Goal: Task Accomplishment & Management: Manage account settings

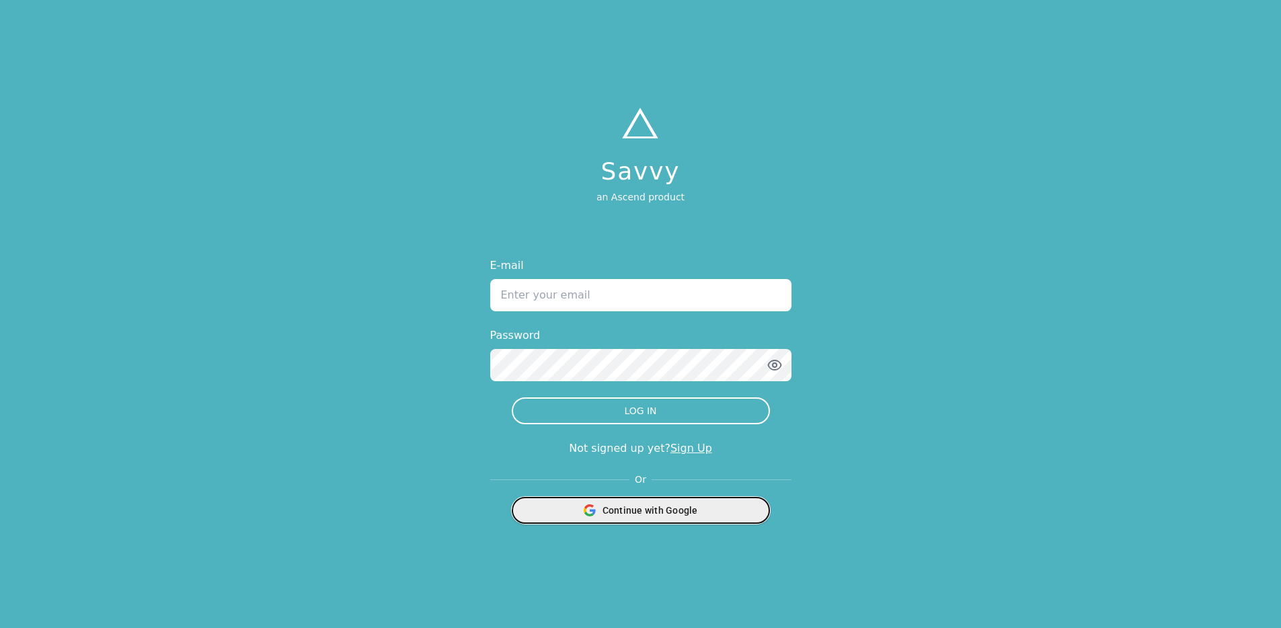
click at [670, 505] on span "Continue with Google" at bounding box center [649, 510] width 95 height 13
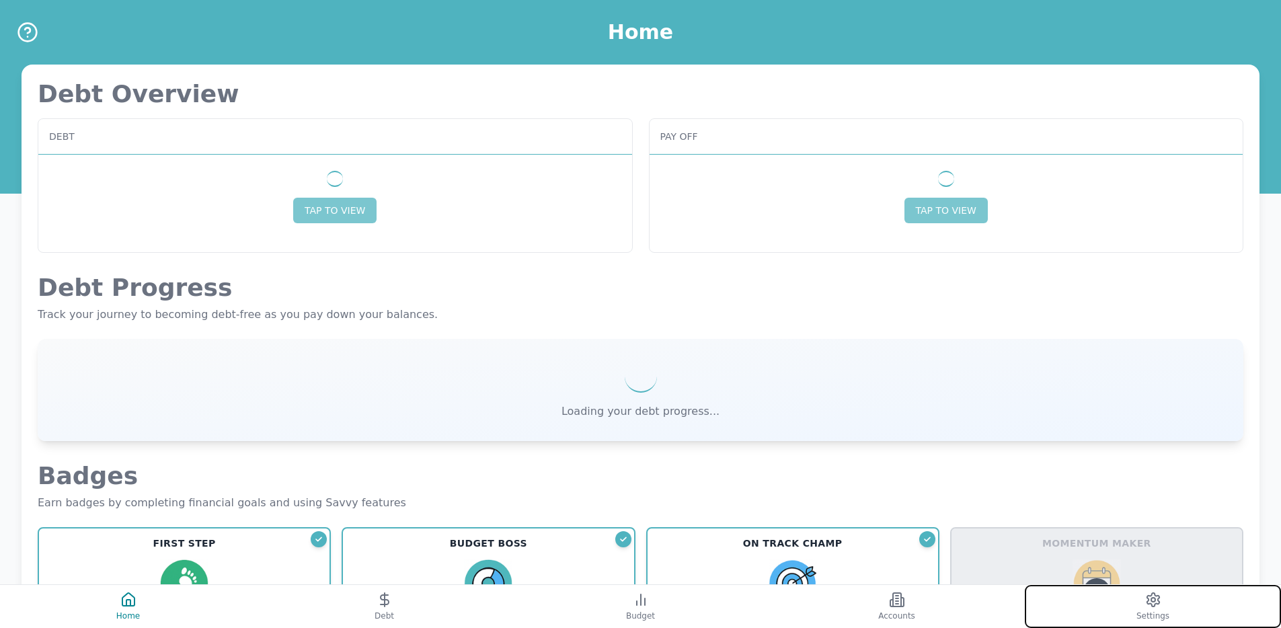
click at [1033, 602] on button "Settings" at bounding box center [1153, 606] width 256 height 43
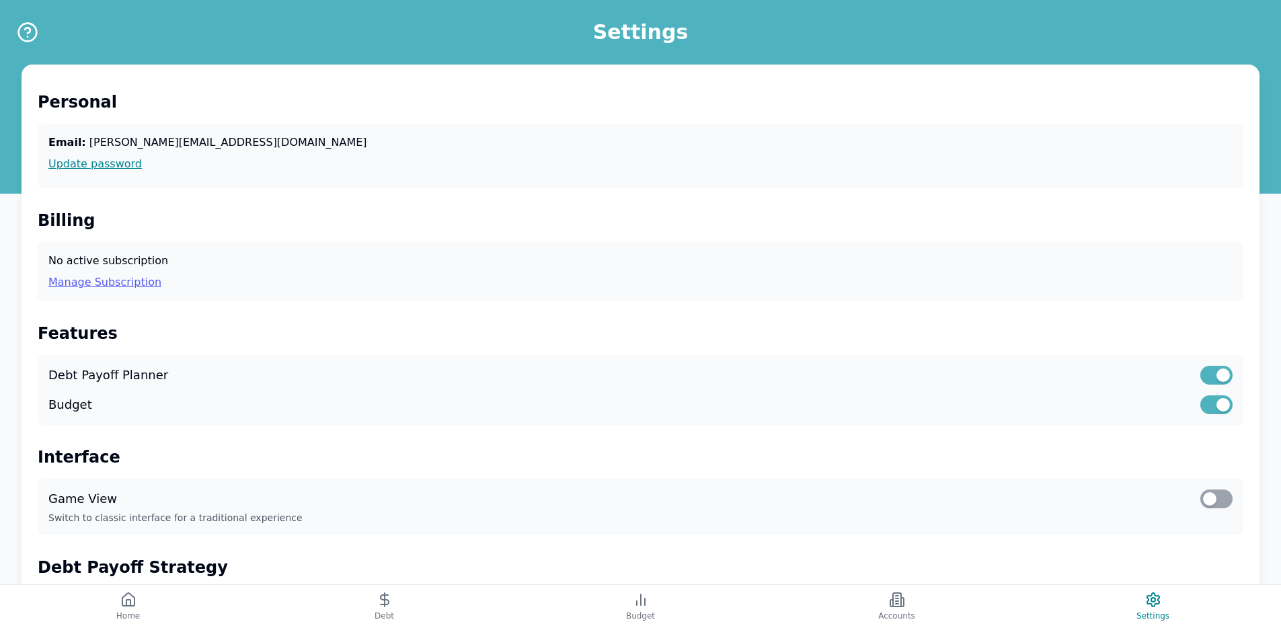
click at [91, 278] on link "Manage Subscription" at bounding box center [640, 282] width 1184 height 16
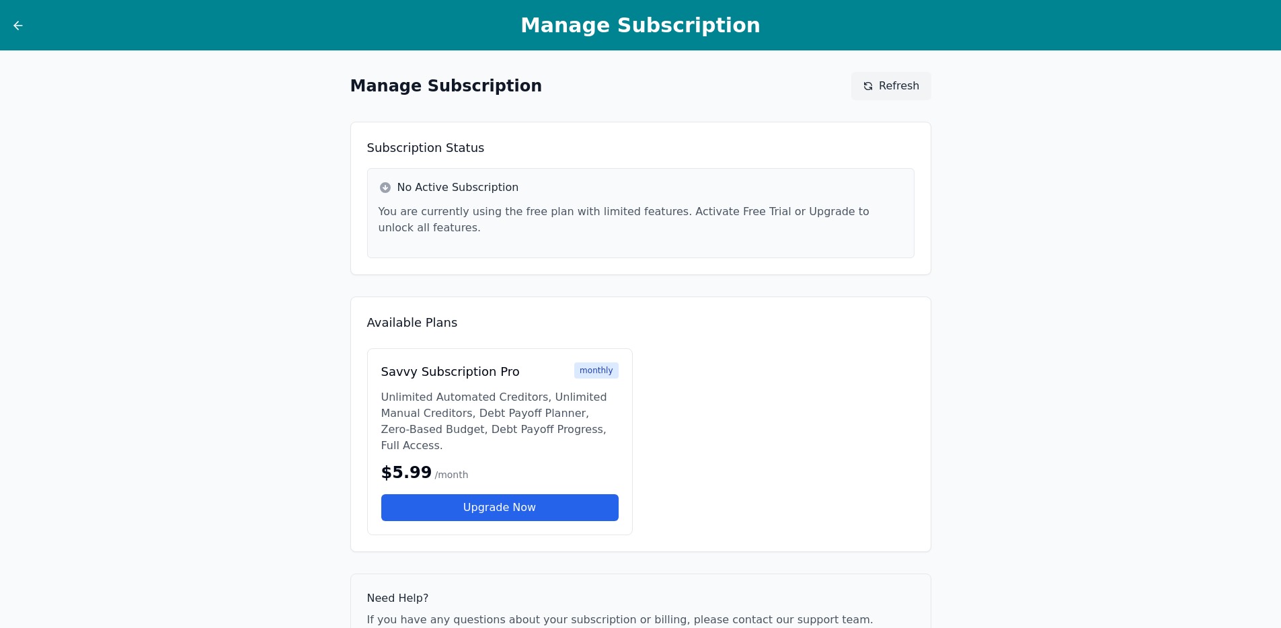
click at [26, 21] on div at bounding box center [44, 25] width 67 height 15
click at [6, 21] on div "Manage Subscription" at bounding box center [640, 25] width 1281 height 50
click at [15, 22] on icon at bounding box center [17, 25] width 13 height 13
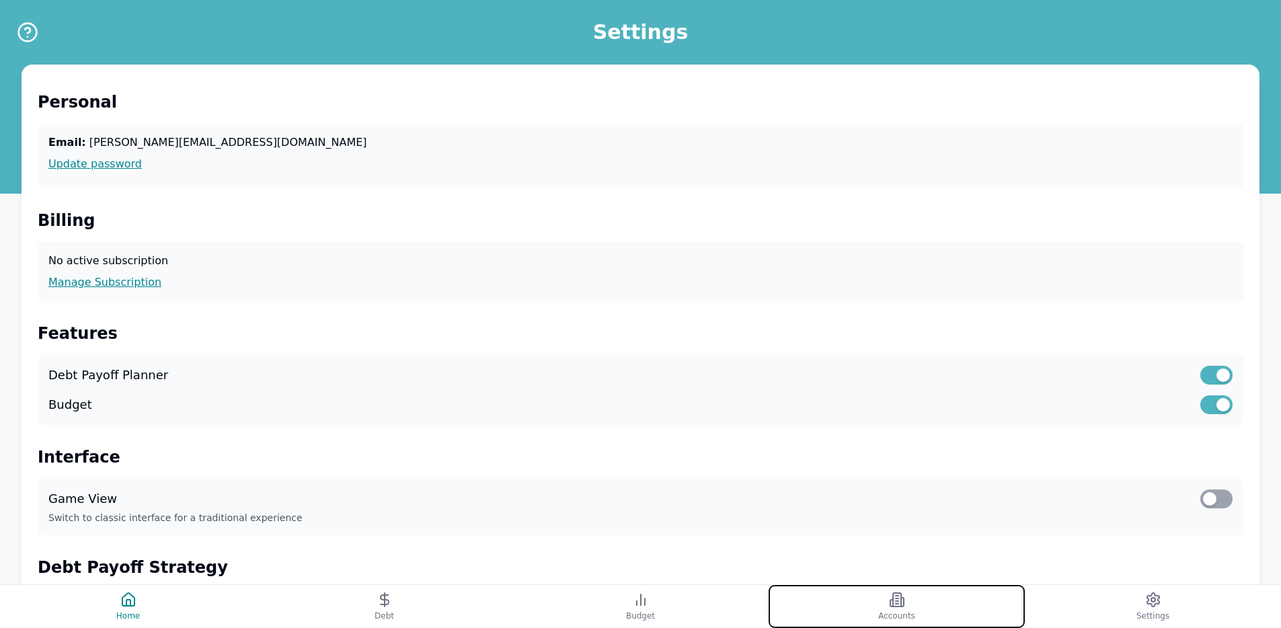
click at [902, 598] on icon at bounding box center [902, 602] width 3 height 9
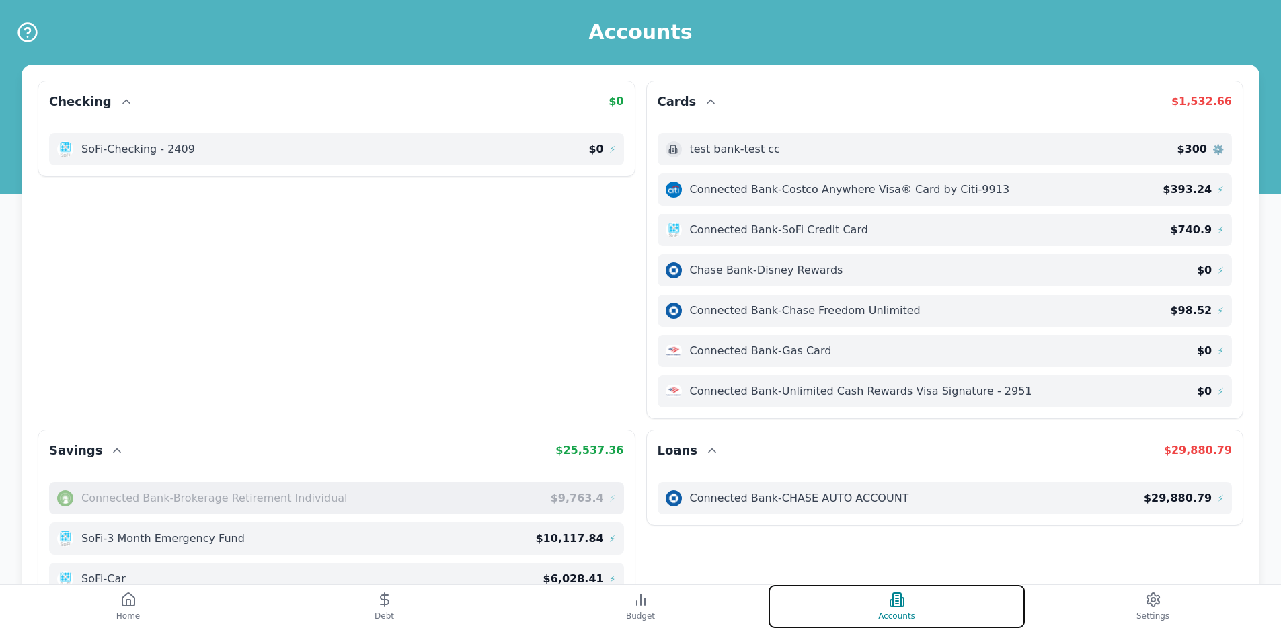
scroll to position [226, 0]
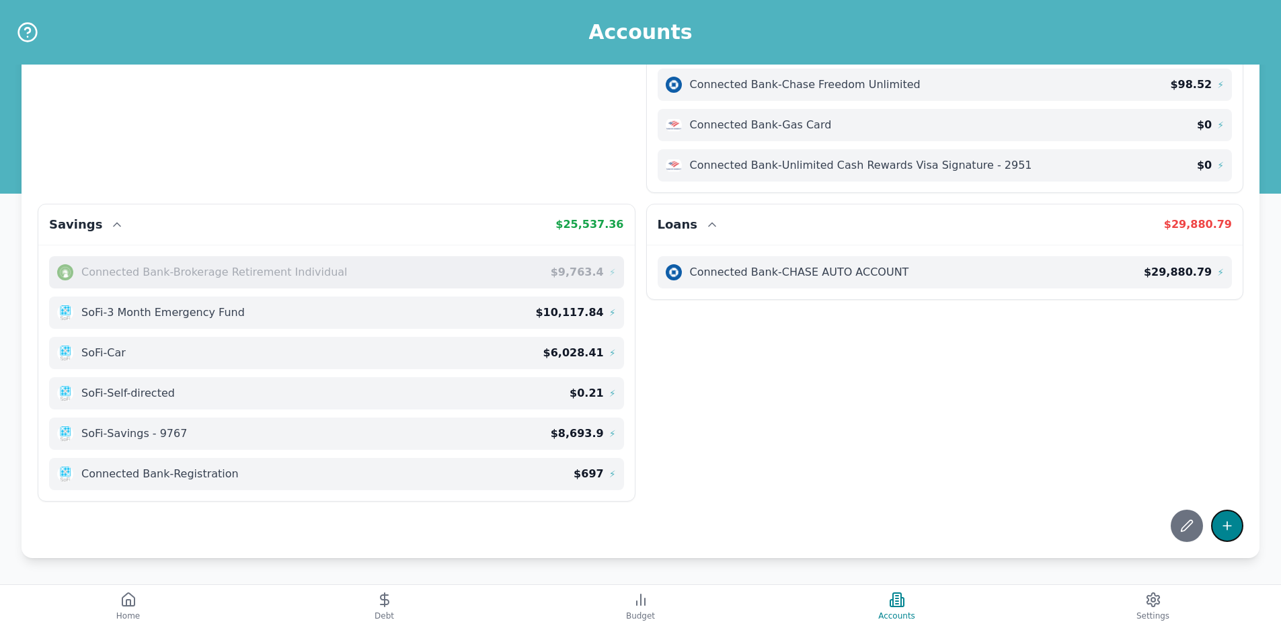
click at [1230, 526] on icon at bounding box center [1227, 526] width 8 height 0
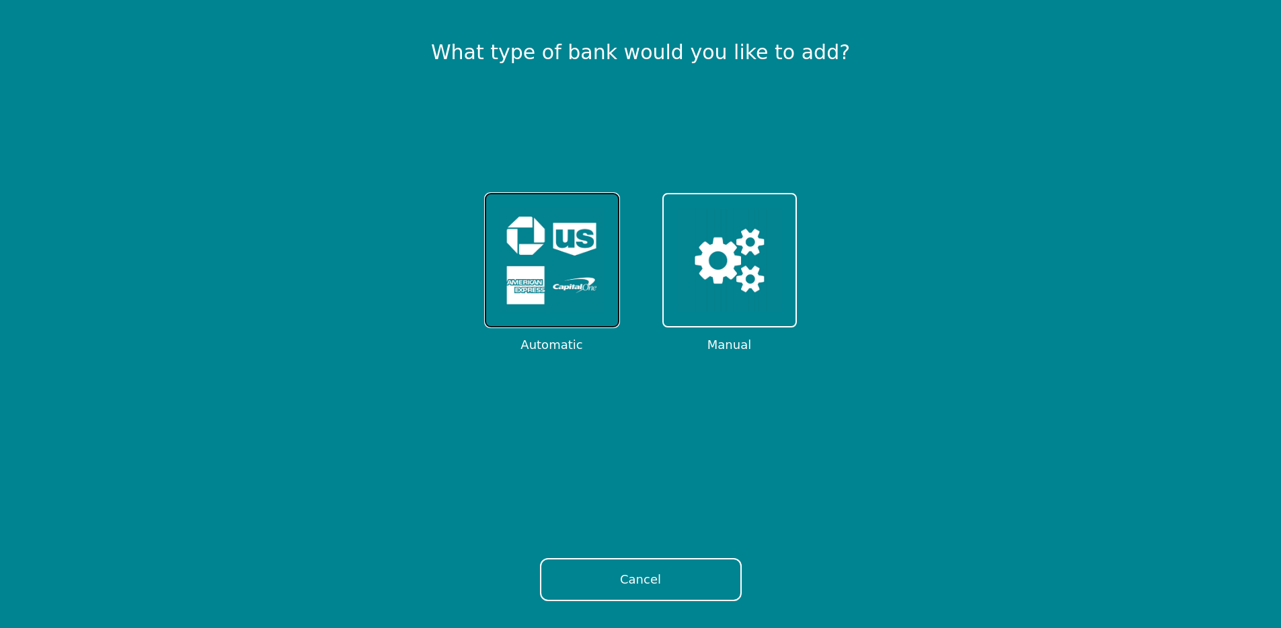
click at [556, 226] on img at bounding box center [552, 260] width 105 height 105
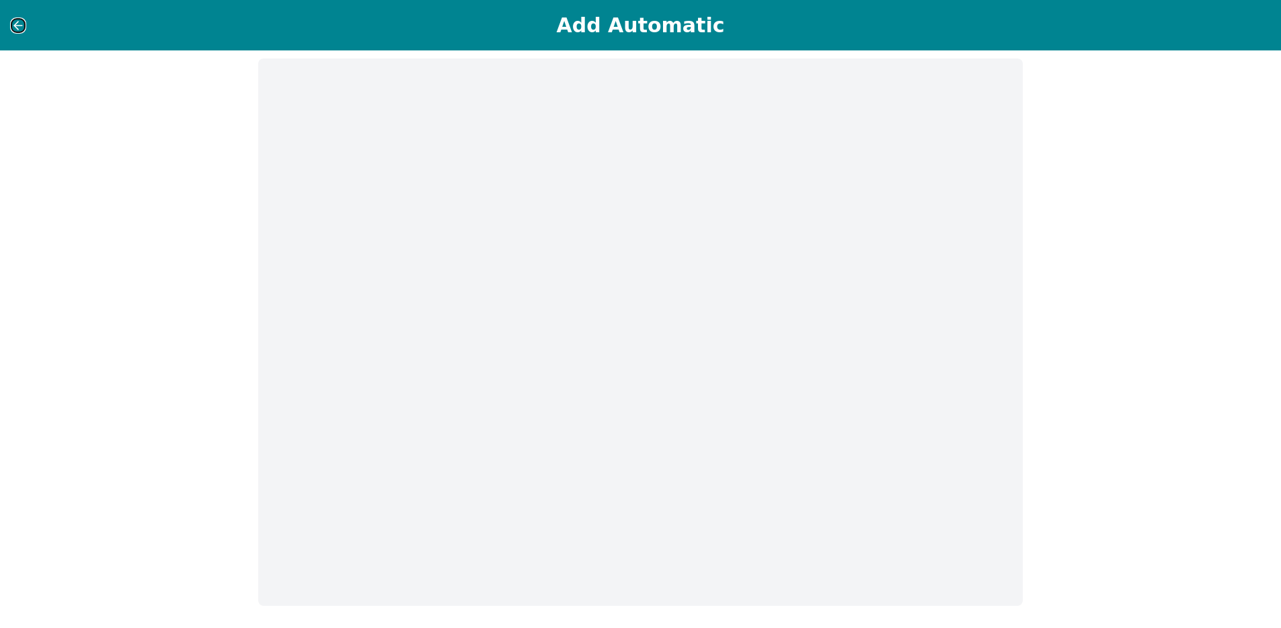
click at [20, 24] on icon at bounding box center [17, 25] width 13 height 13
